Goal: Task Accomplishment & Management: Complete application form

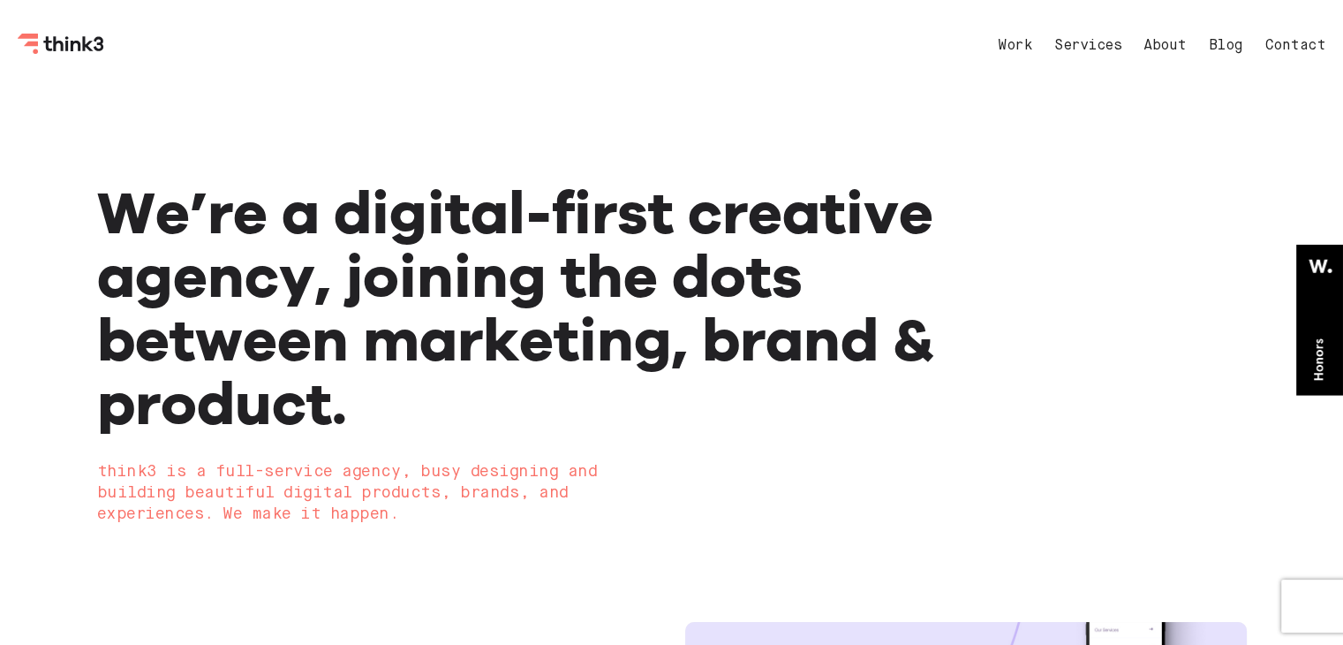
drag, startPoint x: 660, startPoint y: 100, endPoint x: 679, endPoint y: 119, distance: 27.5
click at [660, 100] on div at bounding box center [672, 136] width 1150 height 88
click at [1293, 42] on link "Contact" at bounding box center [1295, 46] width 61 height 14
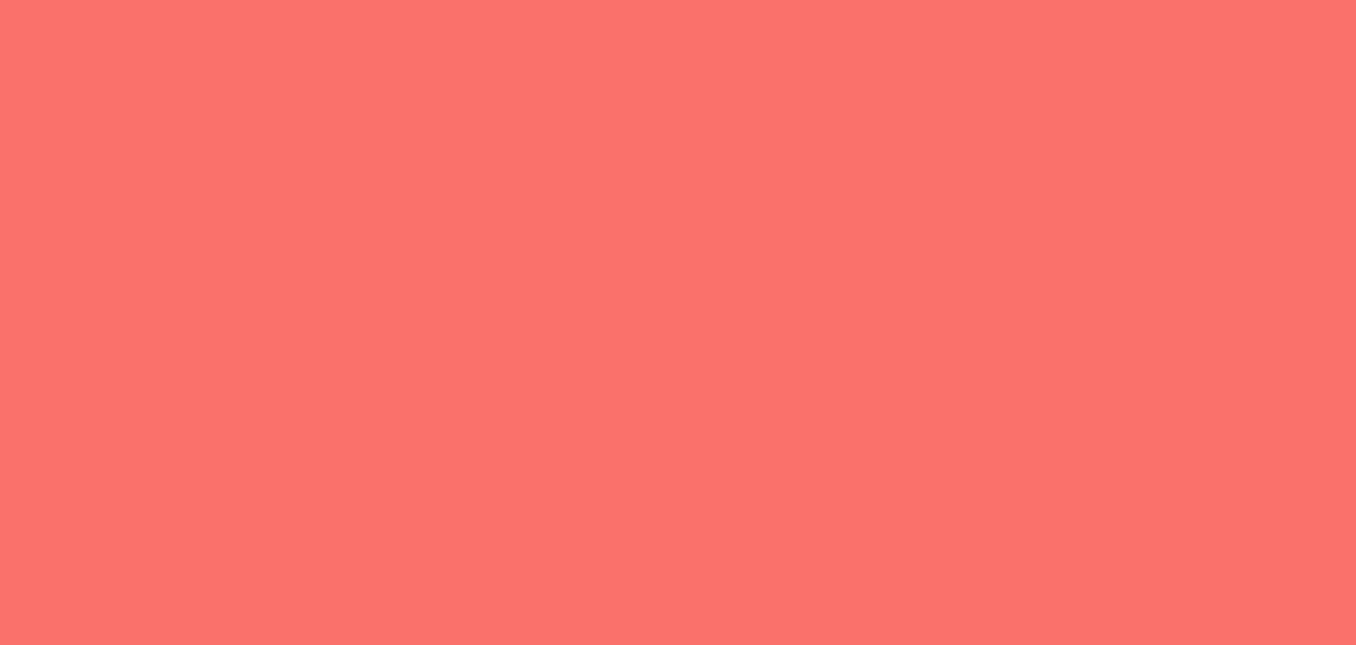
select select "General enquiry"
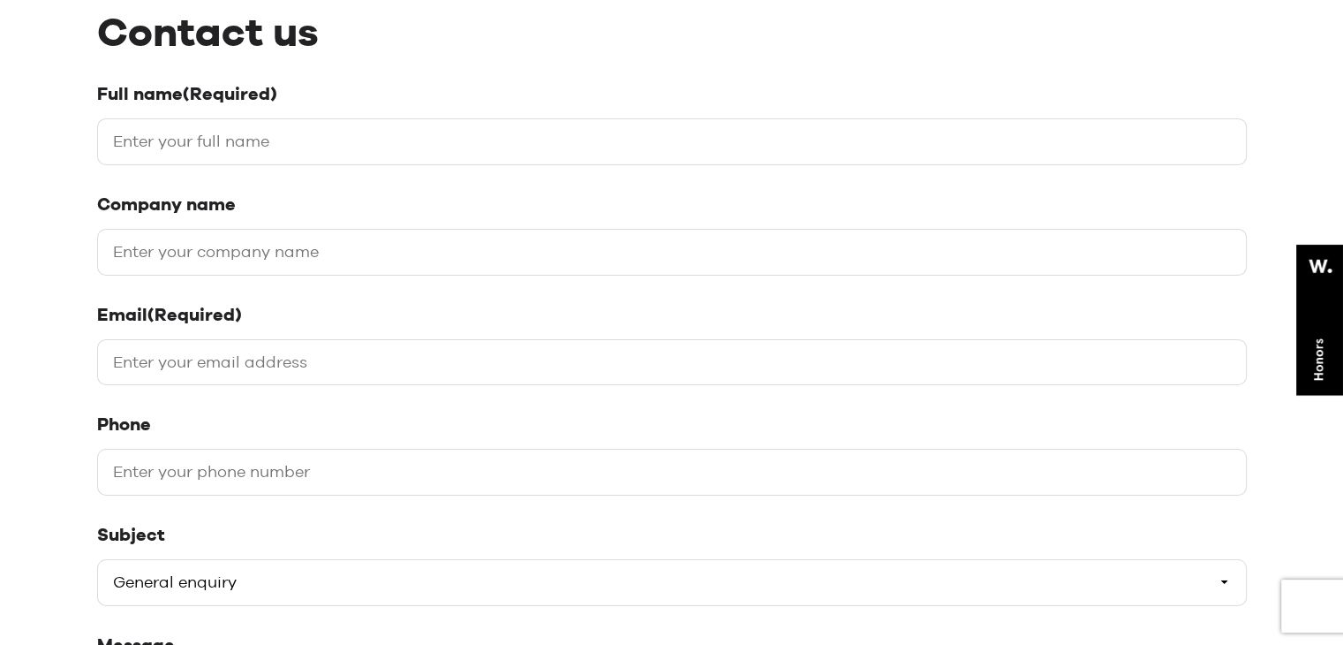
scroll to position [442, 0]
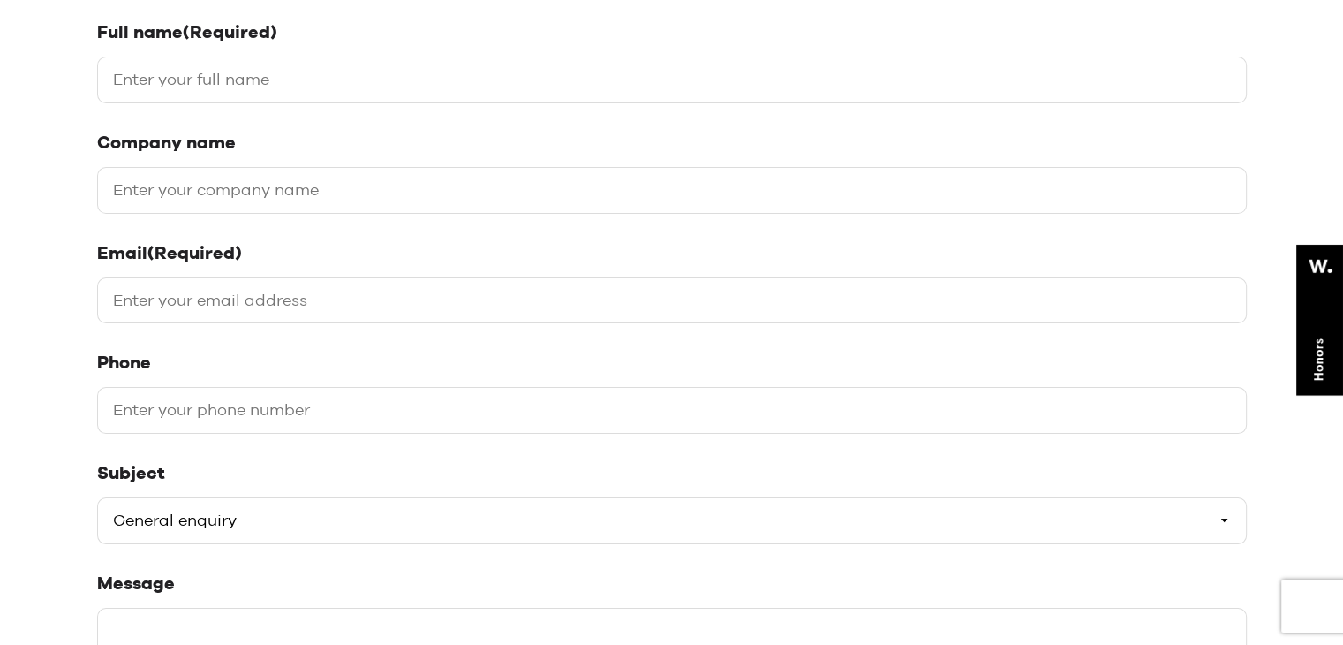
drag, startPoint x: 313, startPoint y: 70, endPoint x: 325, endPoint y: 97, distance: 30.0
click at [313, 70] on input "Full name (Required)" at bounding box center [672, 80] width 1150 height 47
type input "[PERSON_NAME]"
type input "Digital Link Building"
type input "[EMAIL_ADDRESS][DOMAIN_NAME]"
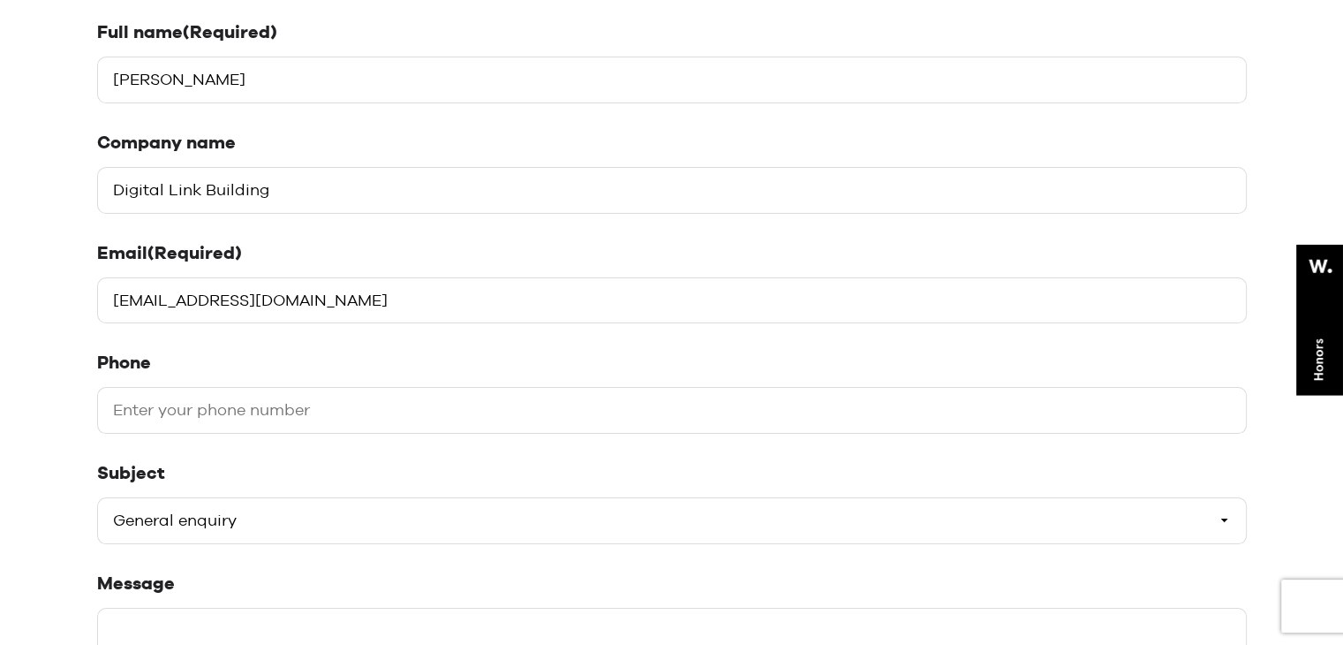
type input "07908590346"
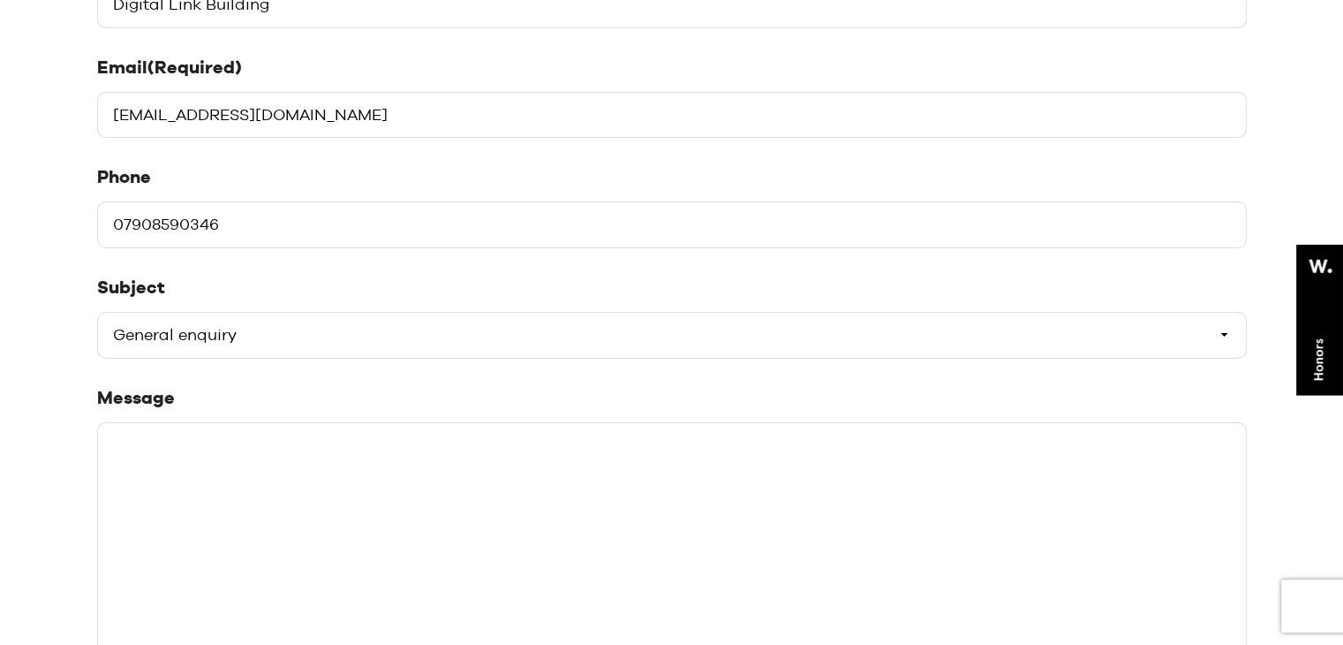
scroll to position [706, 0]
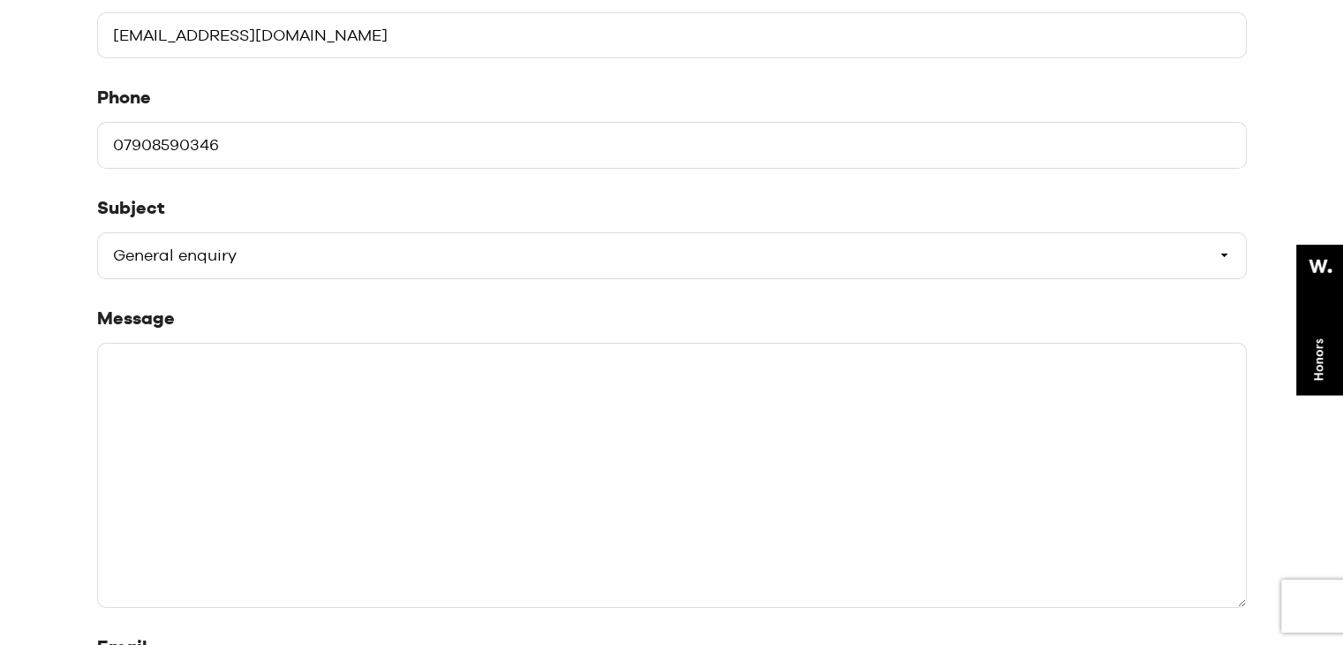
click at [312, 248] on select "Please select a subject General enquiry Start a project Support" at bounding box center [672, 255] width 1150 height 47
click at [97, 232] on select "Please select a subject General enquiry Start a project Support" at bounding box center [672, 255] width 1150 height 47
click at [245, 442] on textarea "Message" at bounding box center [672, 475] width 1150 height 265
click at [322, 481] on textarea "Message" at bounding box center [672, 475] width 1150 height 265
paste textarea "Hi There, I hope you are doing well. I am a blogger and content writer. I have …"
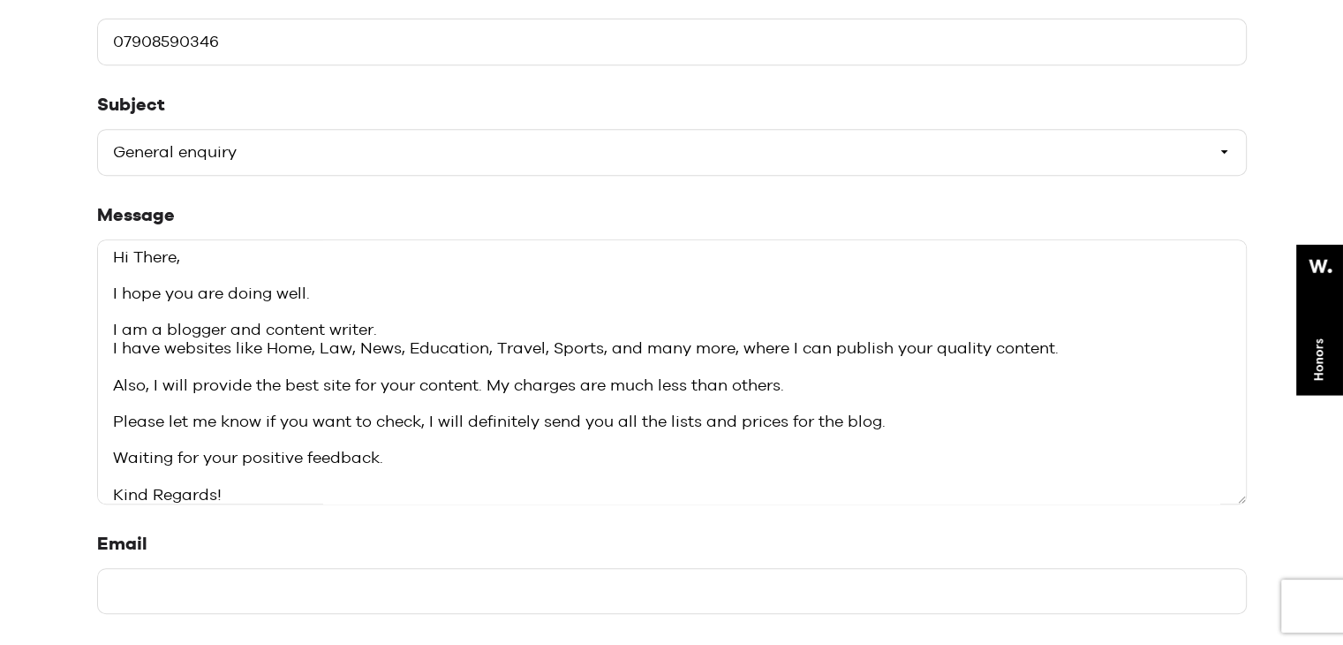
scroll to position [1060, 0]
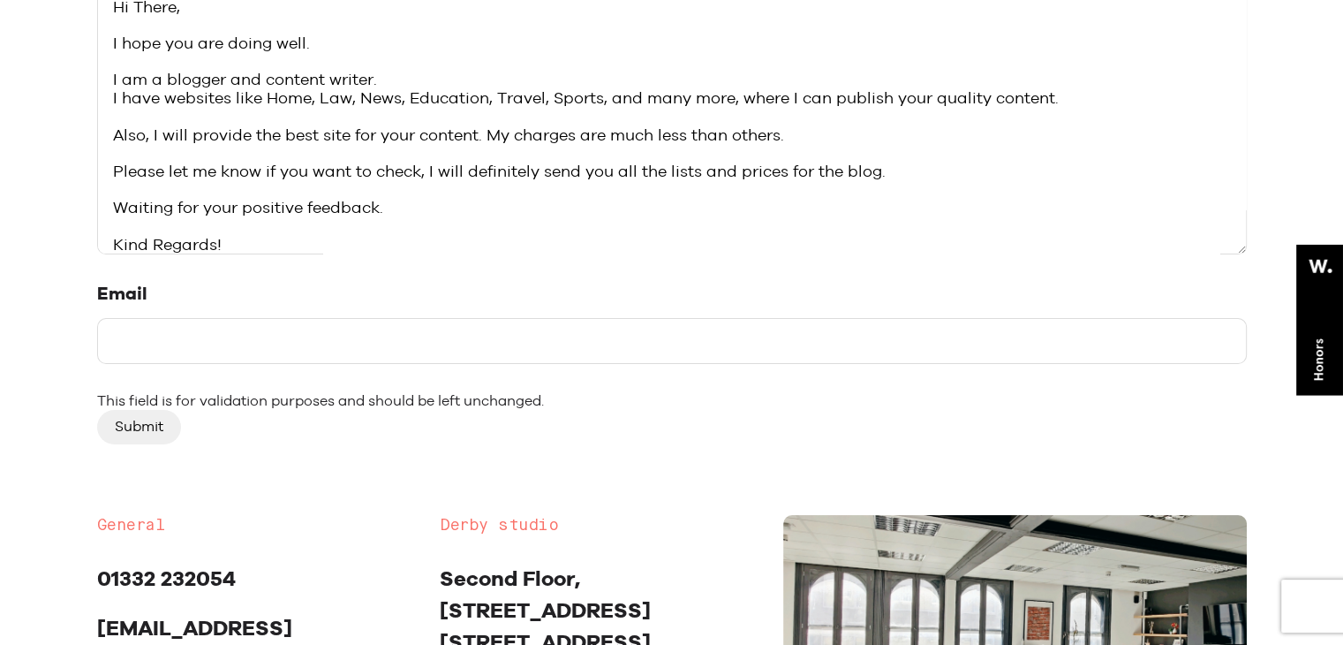
type textarea "Hi There, I hope you are doing well. I am a blogger and content writer. I have …"
click at [225, 338] on input "Email" at bounding box center [672, 341] width 1150 height 47
click at [265, 344] on input "Email" at bounding box center [672, 341] width 1150 height 47
paste input "[EMAIL_ADDRESS][DOMAIN_NAME]"
type input "[EMAIL_ADDRESS][DOMAIN_NAME]"
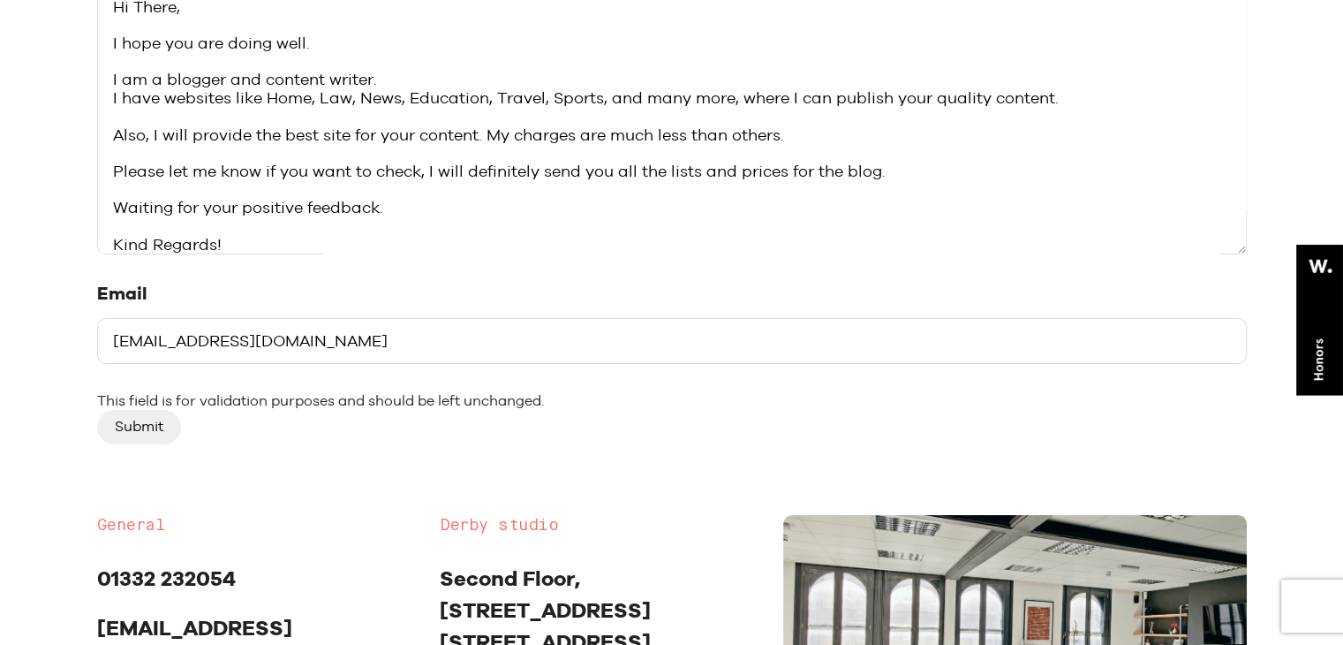
click at [136, 427] on input "Submit" at bounding box center [139, 427] width 84 height 34
